Goal: Navigation & Orientation: Find specific page/section

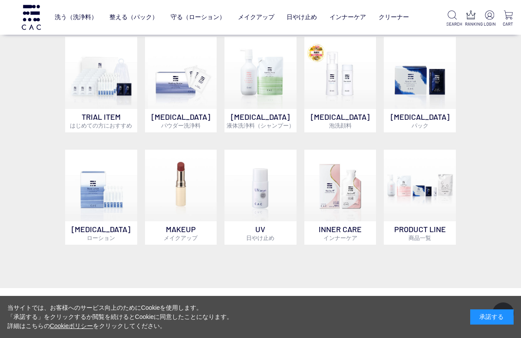
scroll to position [523, 0]
click at [172, 76] on img at bounding box center [181, 72] width 72 height 72
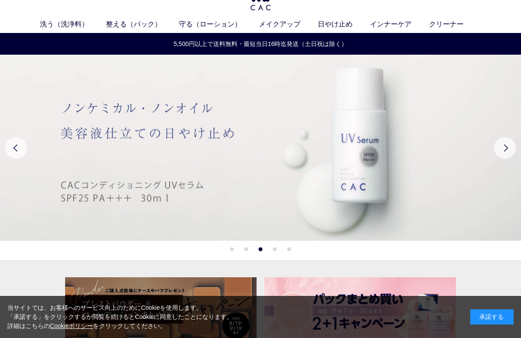
scroll to position [25, 0]
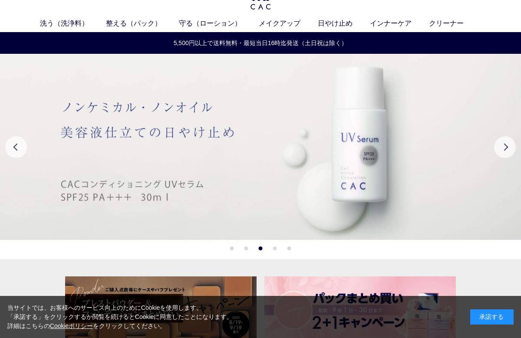
click at [59, 28] on link "洗う（洗浄料）" at bounding box center [73, 23] width 66 height 10
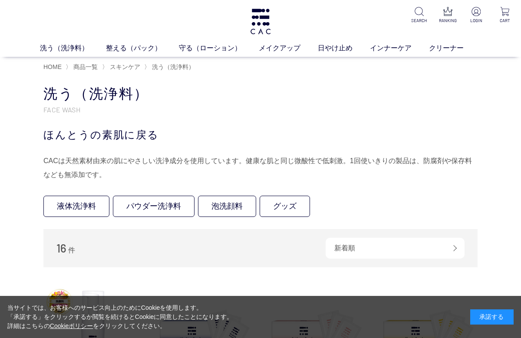
click at [148, 209] on link "パウダー洗浄料" at bounding box center [154, 206] width 82 height 21
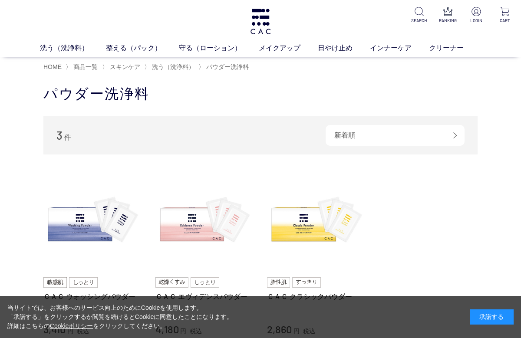
click at [173, 3] on div "洗う（洗浄料） 液体洗浄料 パウダー洗浄料 泡洗顔料 グッズ 整える（パック） フェイスパック ヘアパック 守る（ローション） 保湿化粧水 柔軟化粧水 美容液…" at bounding box center [260, 28] width 521 height 57
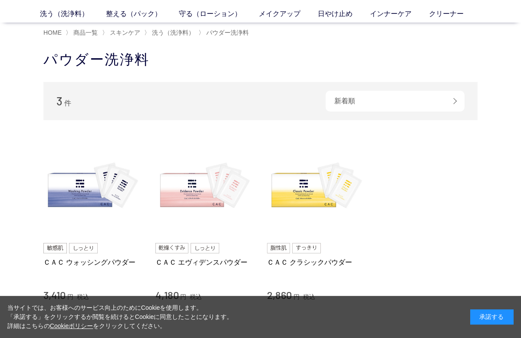
scroll to position [35, 0]
click at [10, 121] on div "買い物かご 買い物かご内の商品 買い物かごは空です... カテゴリから探す 商品一覧 スキンケア 洗う（洗浄料） 液体洗浄料 パウダー洗浄料 泡洗顔料 [GE…" at bounding box center [260, 210] width 521 height 339
